Goal: Task Accomplishment & Management: Complete application form

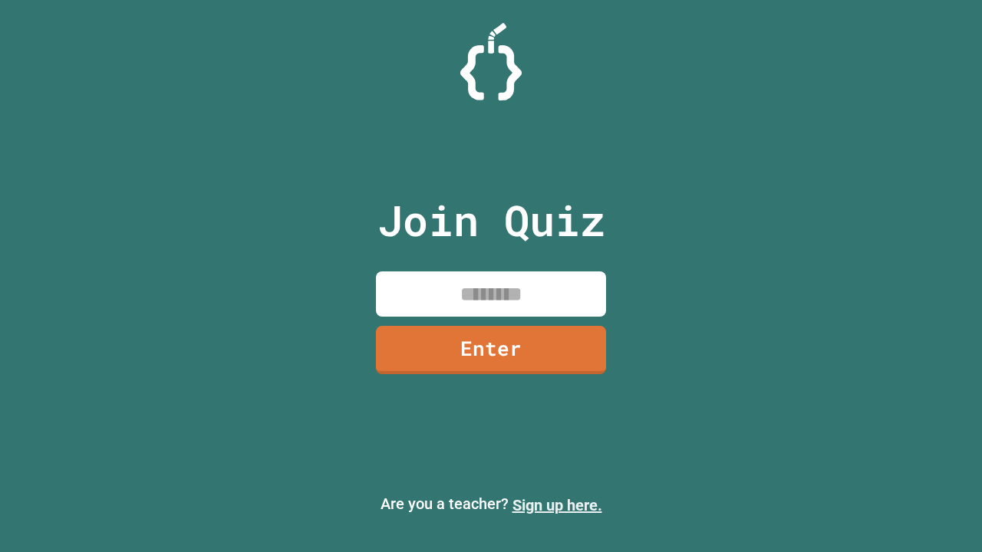
click at [557, 506] on link "Sign up here." at bounding box center [557, 505] width 90 height 18
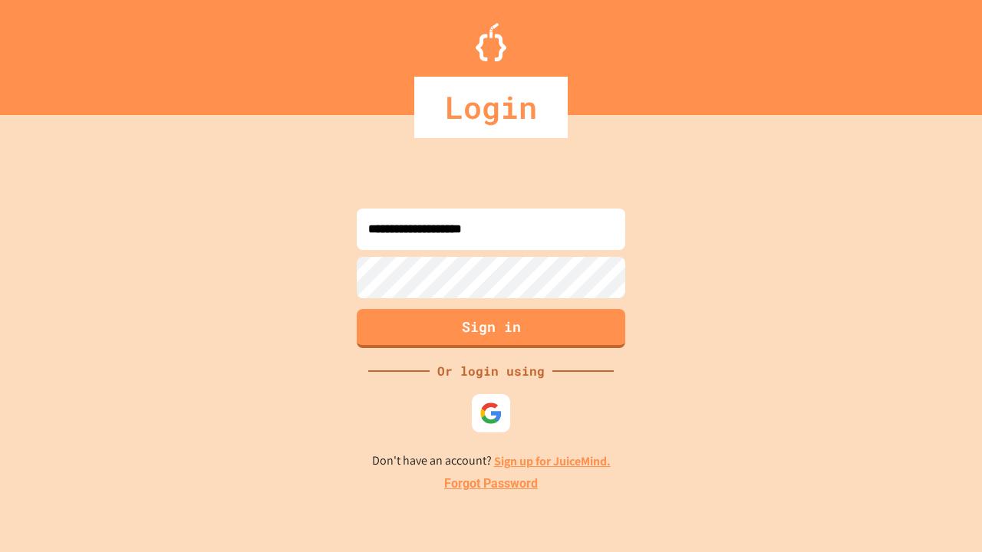
type input "**********"
